Goal: Check status: Check status

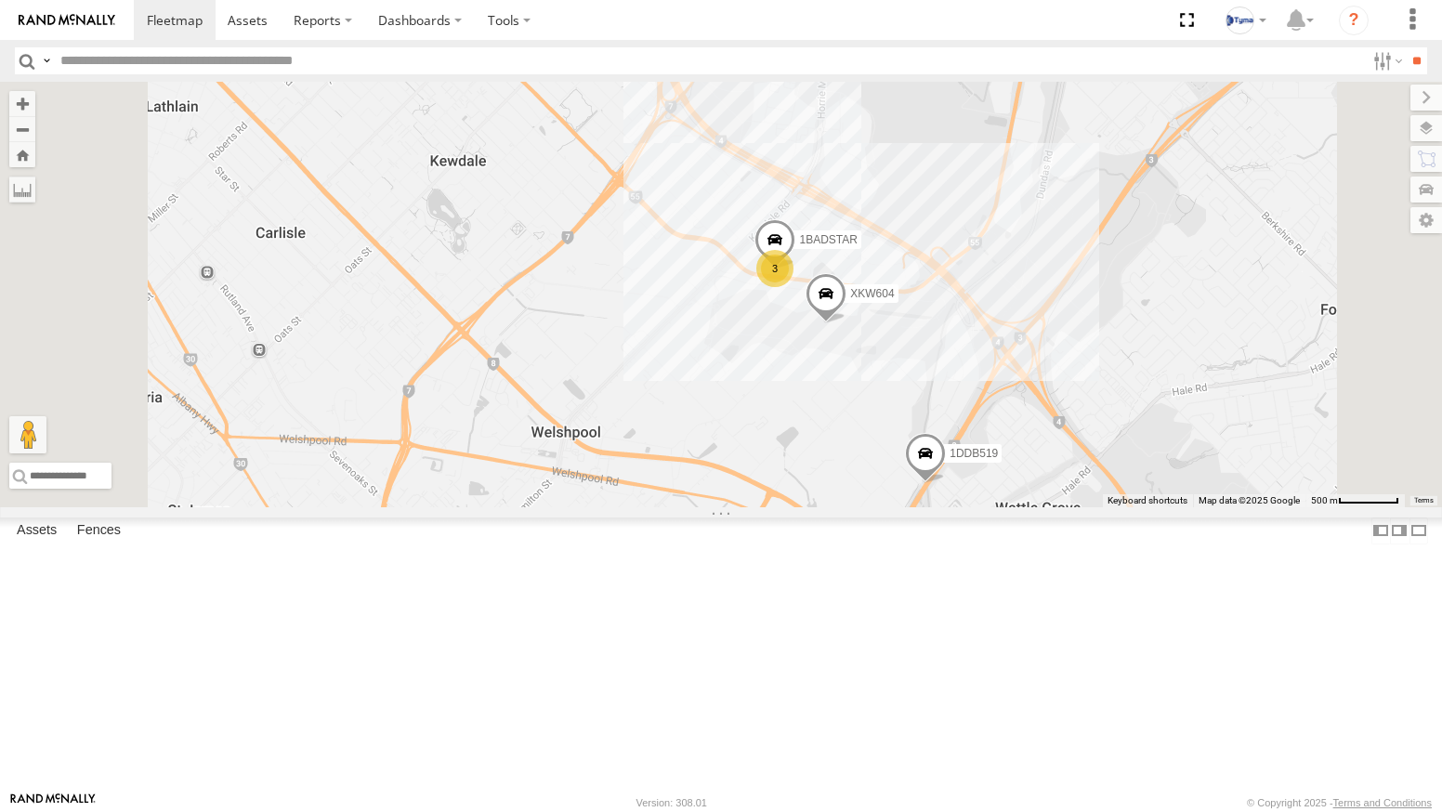
click at [46, 25] on img at bounding box center [67, 20] width 97 height 13
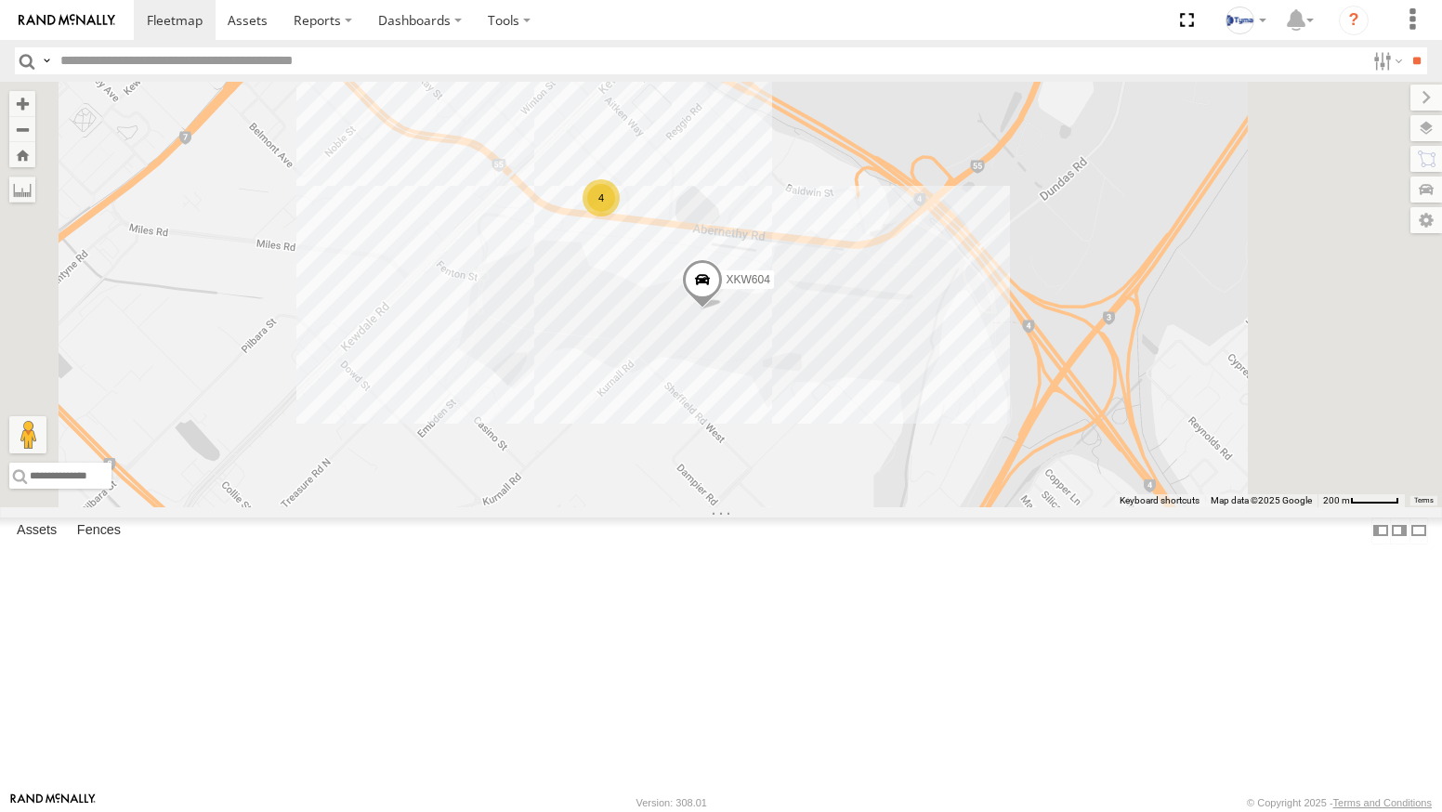
drag, startPoint x: 919, startPoint y: 433, endPoint x: 969, endPoint y: 519, distance: 99.9
click at [969, 507] on div "XKW604 1COY723 1DDB519 4" at bounding box center [721, 294] width 1442 height 425
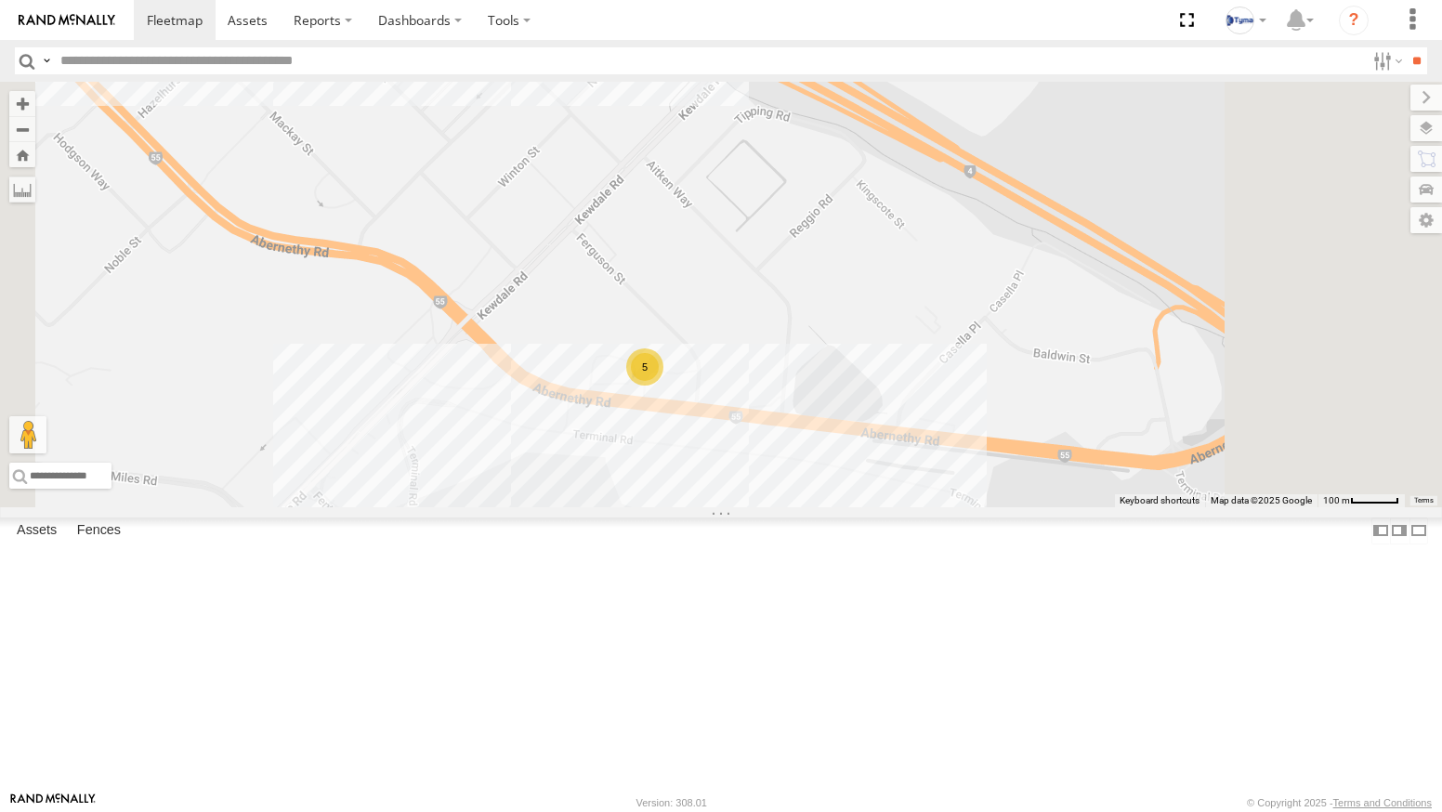
drag, startPoint x: 890, startPoint y: 628, endPoint x: 889, endPoint y: 580, distance: 48.3
click at [889, 507] on div "XKW604 5 1COY723" at bounding box center [721, 294] width 1442 height 425
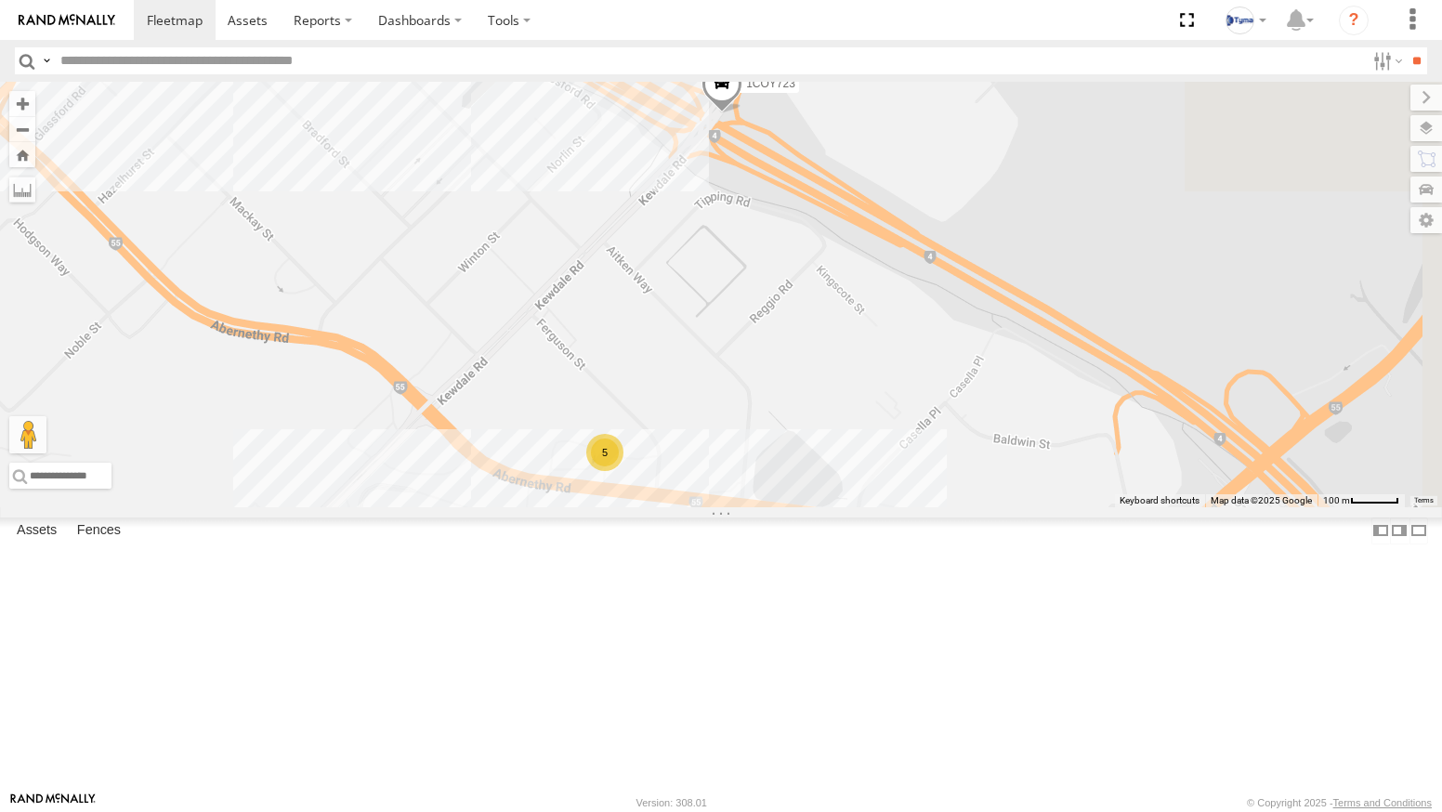
drag, startPoint x: 1023, startPoint y: 172, endPoint x: 953, endPoint y: 345, distance: 186.3
click at [954, 344] on div "XKW604 5 1COY723" at bounding box center [721, 294] width 1442 height 425
